Goal: Information Seeking & Learning: Learn about a topic

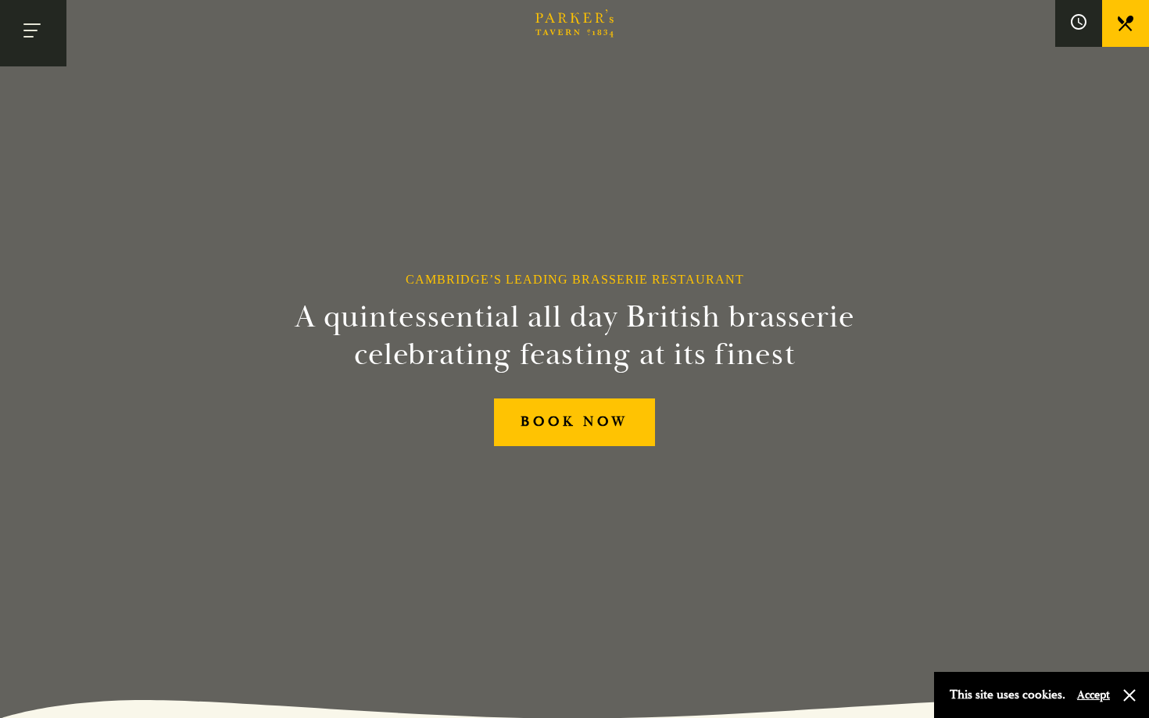
click at [55, 35] on button "Toggle navigation" at bounding box center [33, 33] width 66 height 66
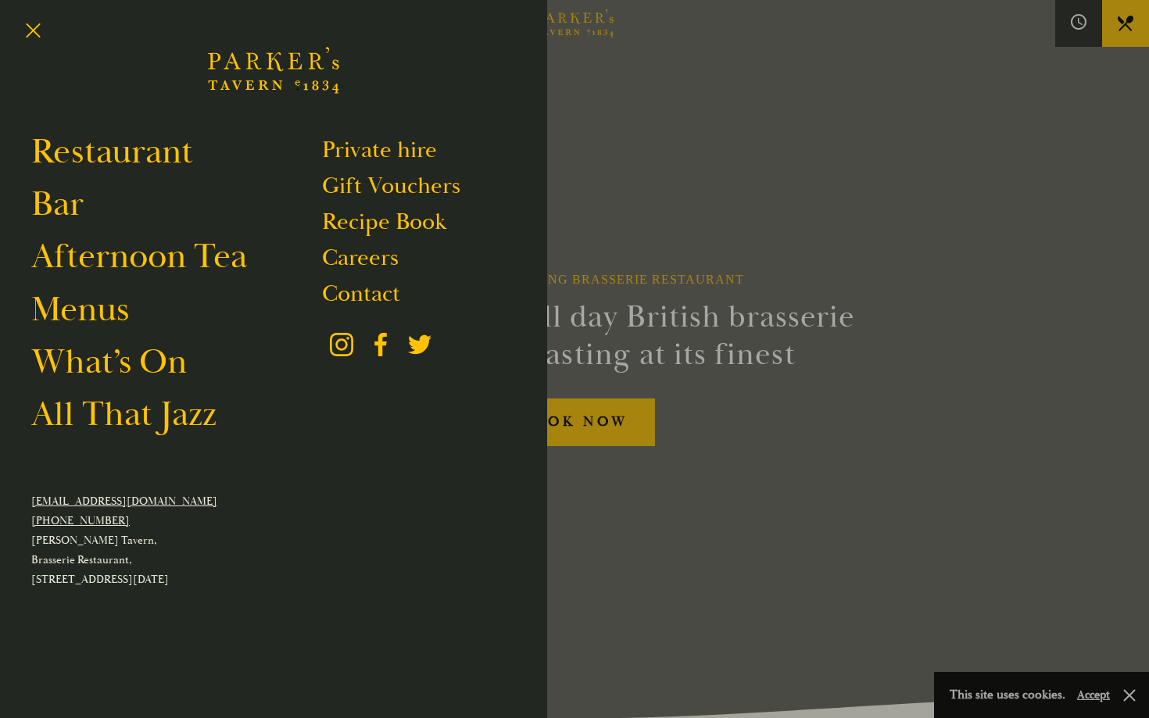
click at [787, 210] on div at bounding box center [574, 359] width 1149 height 718
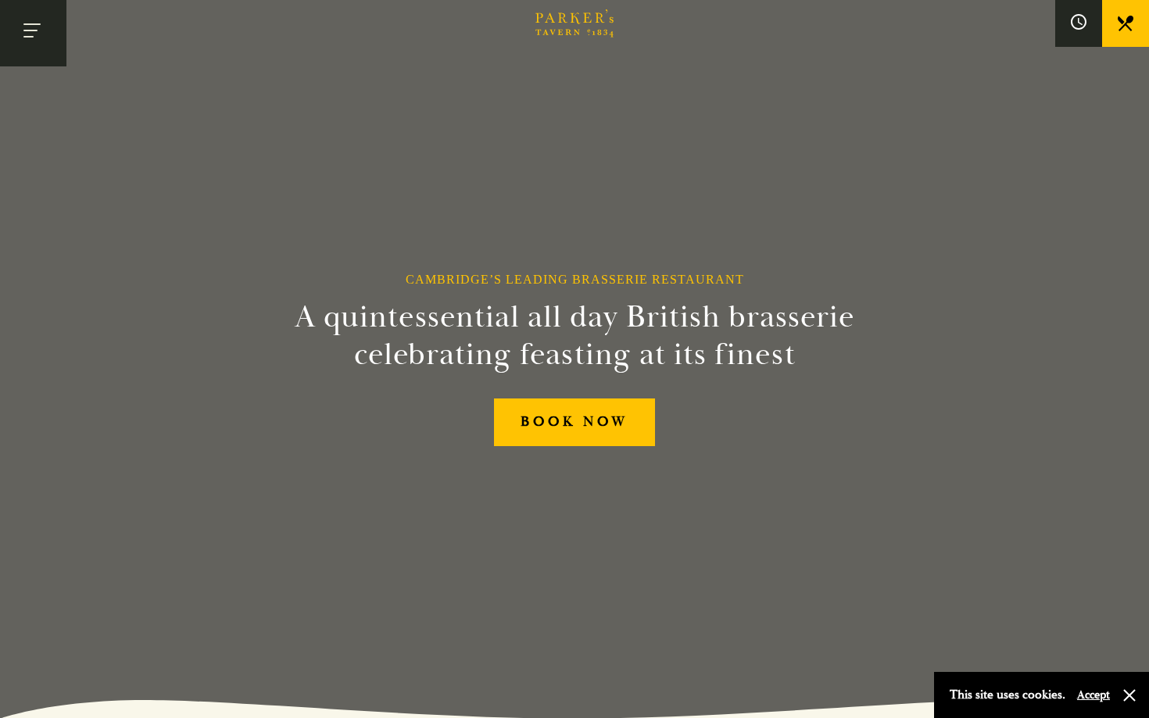
click at [0, 31] on button "Toggle navigation" at bounding box center [33, 33] width 66 height 66
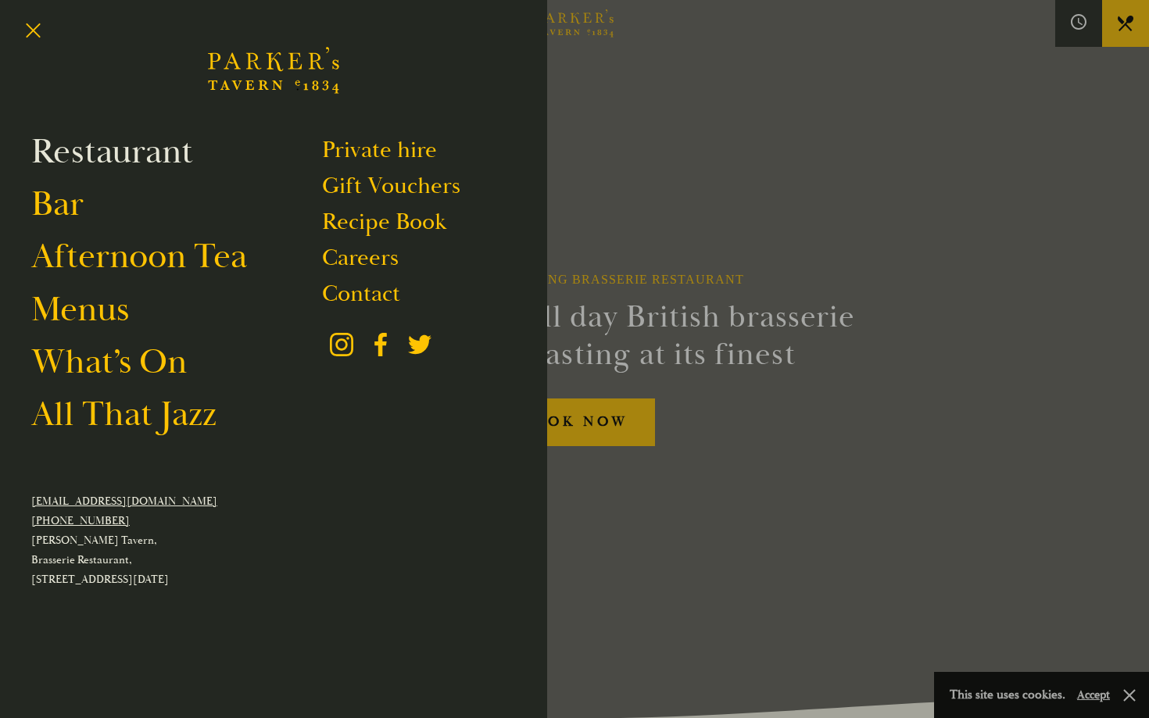
click at [88, 159] on link "Restaurant" at bounding box center [112, 152] width 162 height 44
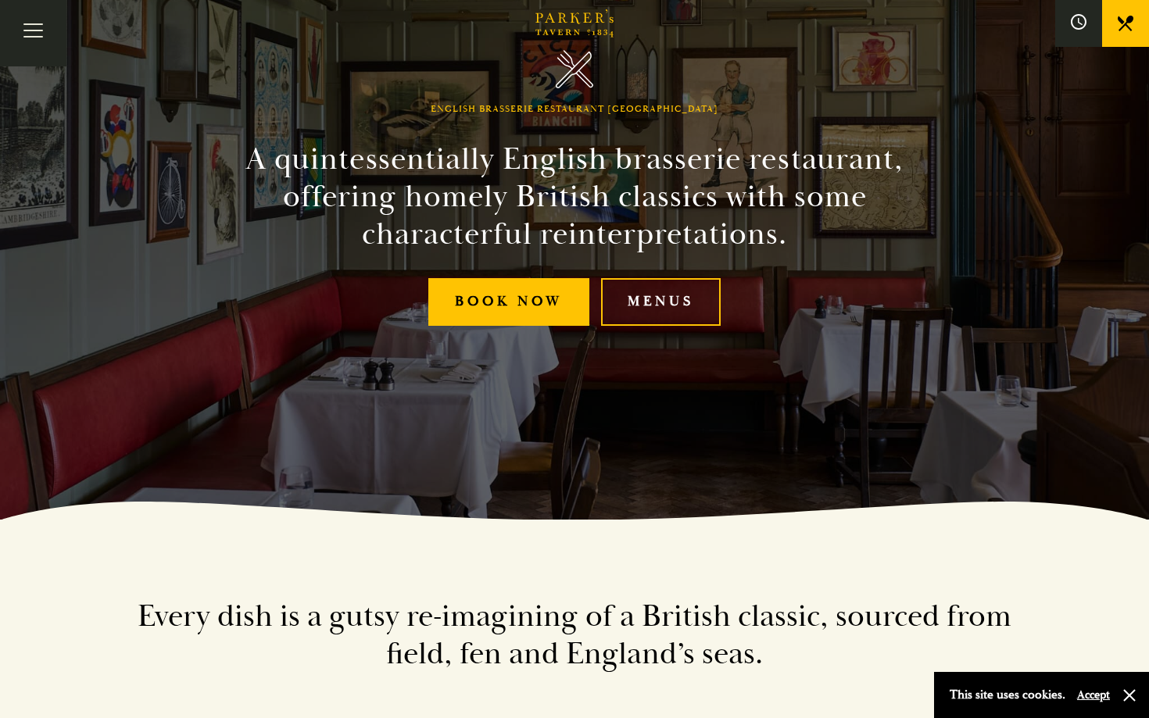
scroll to position [225, 0]
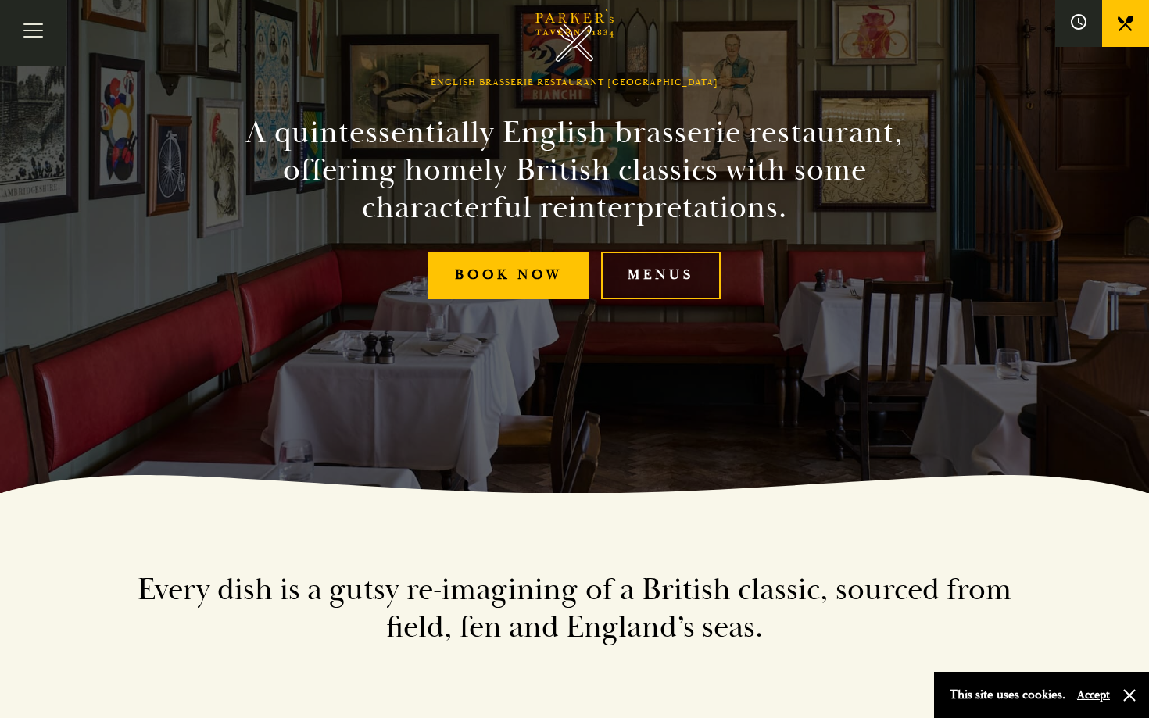
click at [721, 280] on link "Menus" at bounding box center [661, 276] width 120 height 48
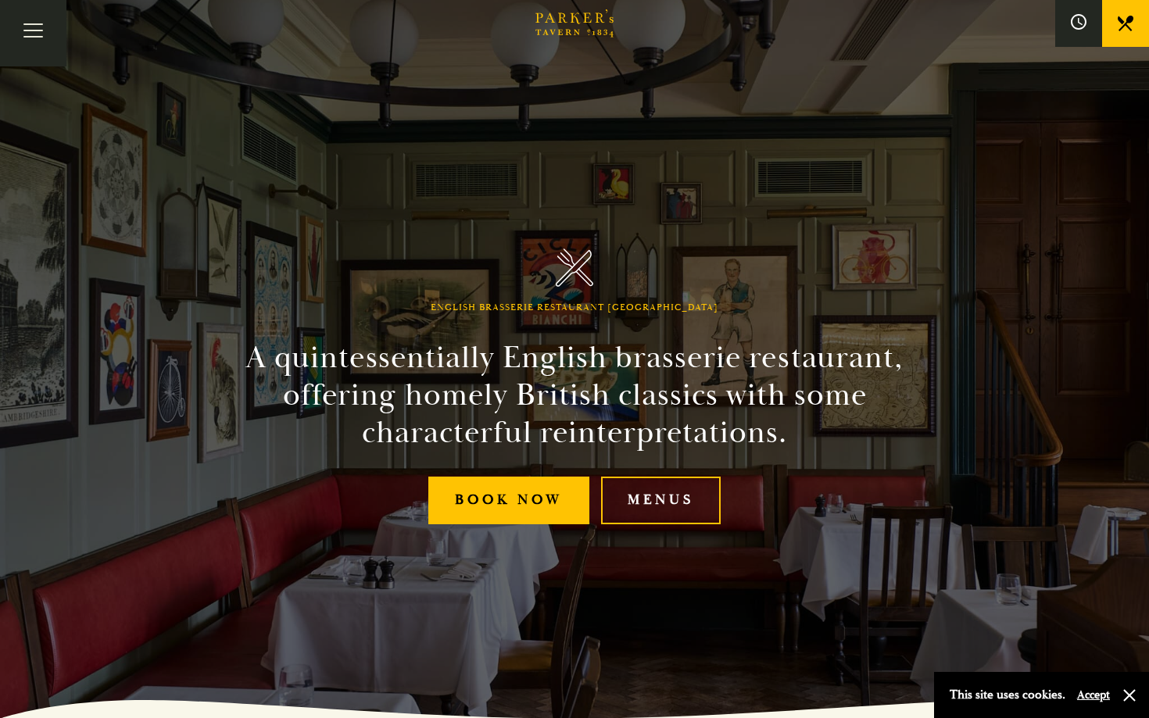
scroll to position [0, 0]
click at [27, 23] on button "Toggle navigation" at bounding box center [33, 33] width 66 height 66
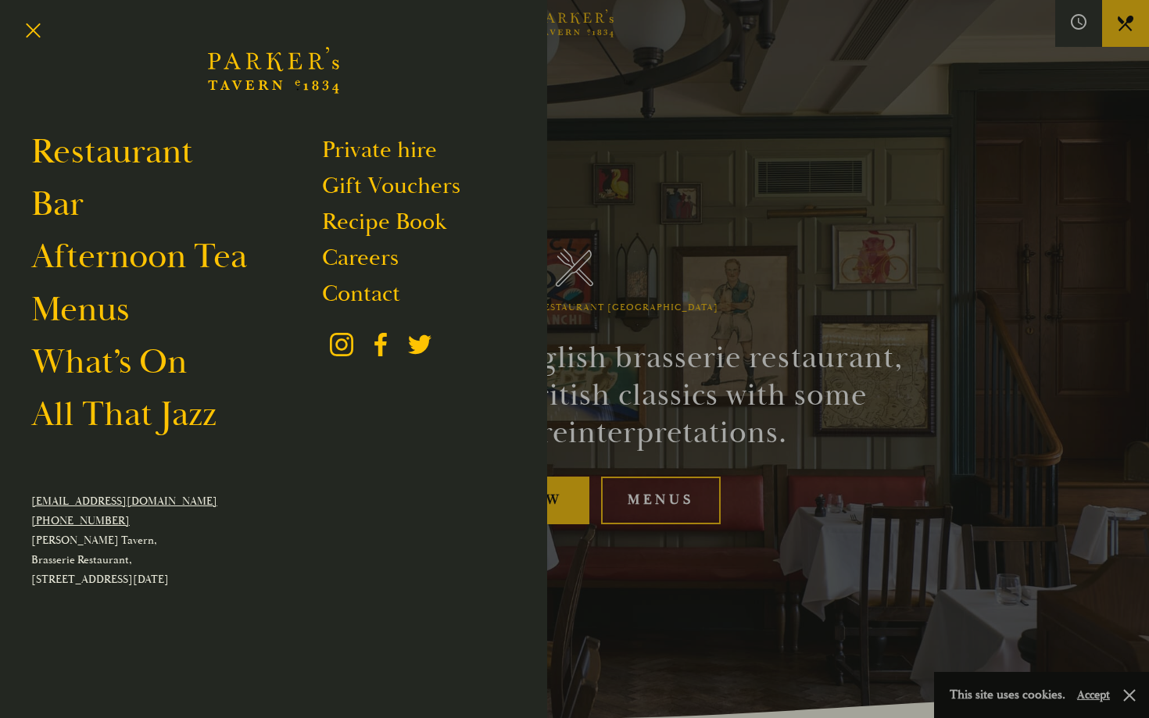
click at [267, 84] on icon "Brasserie Restaurant [GEOGRAPHIC_DATA] | [PERSON_NAME] Tavern Cambridge [PERSON…" at bounding box center [273, 70] width 131 height 94
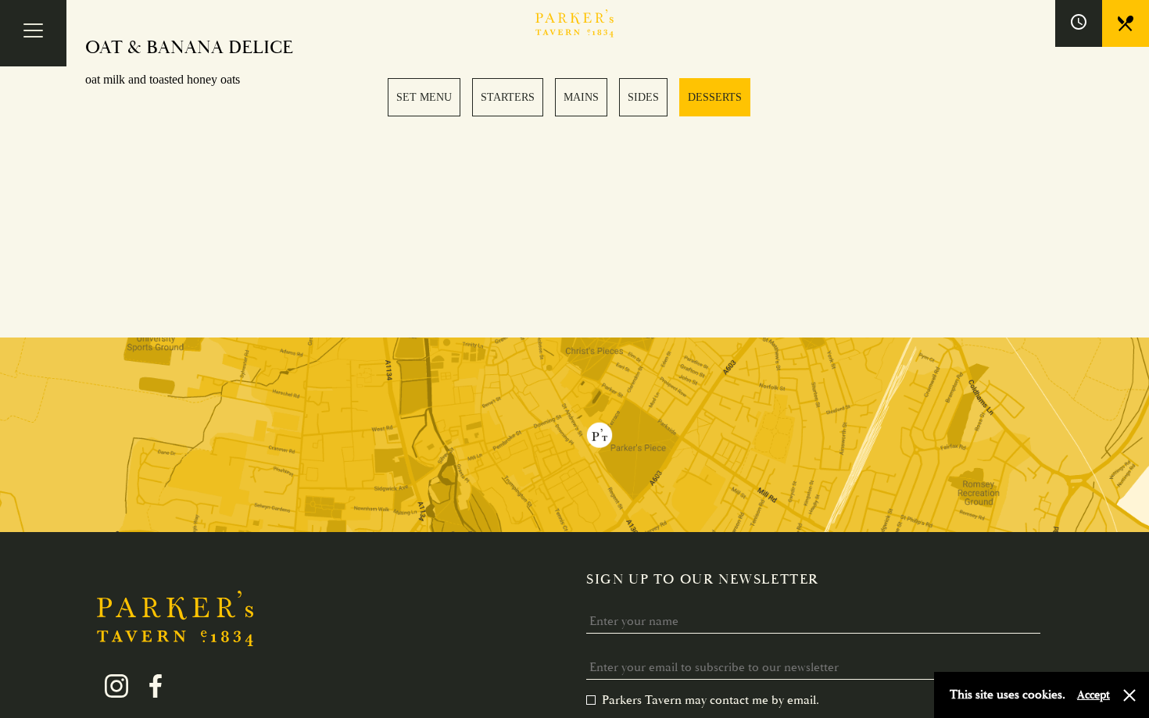
scroll to position [2287, 0]
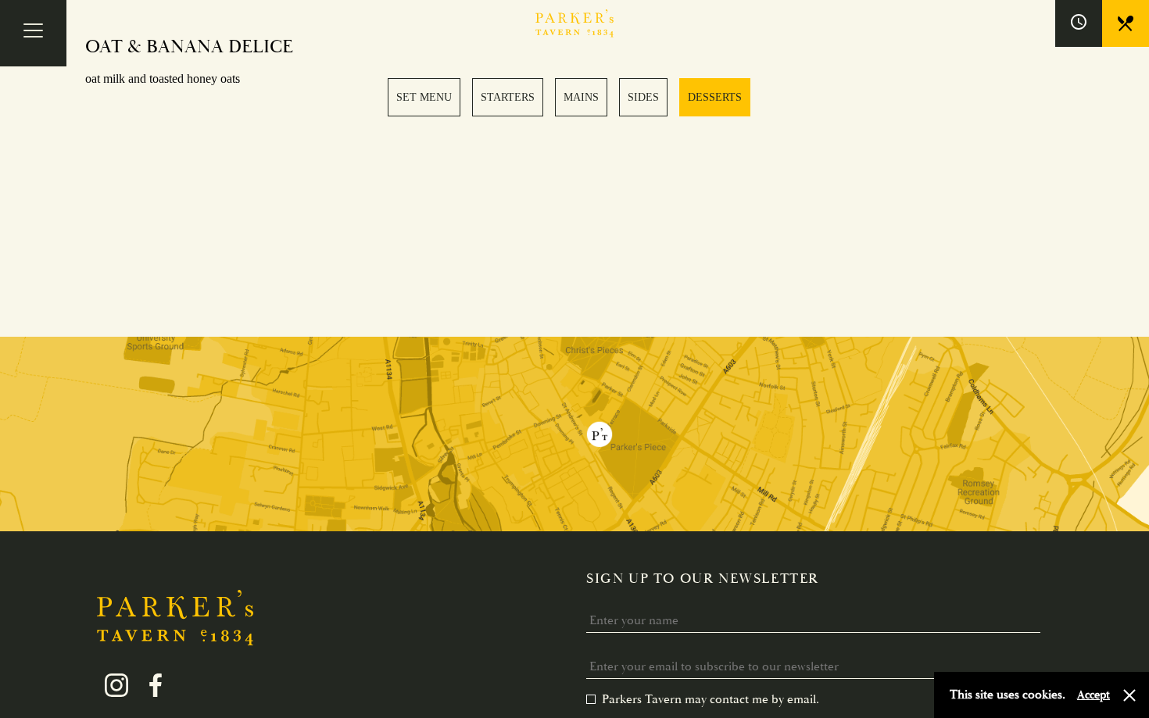
click at [408, 363] on img at bounding box center [574, 434] width 1149 height 195
